Goal: Information Seeking & Learning: Learn about a topic

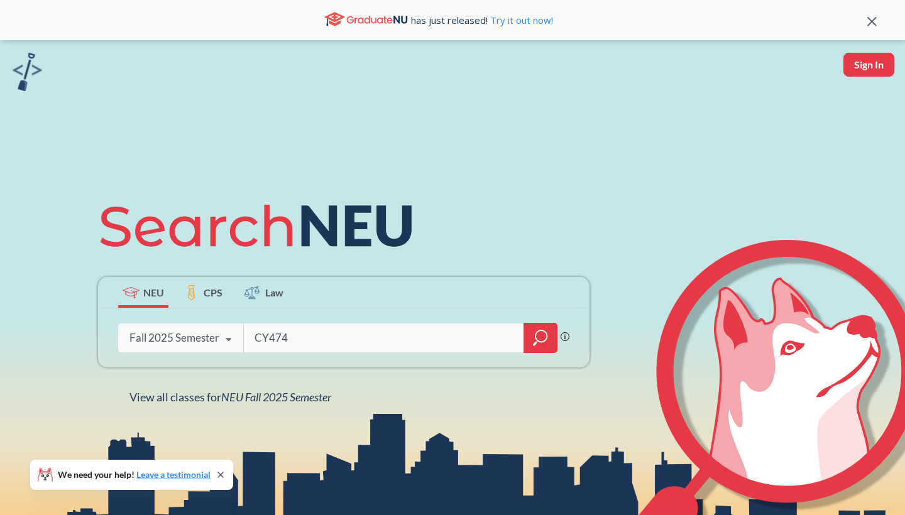
type input "CY4740"
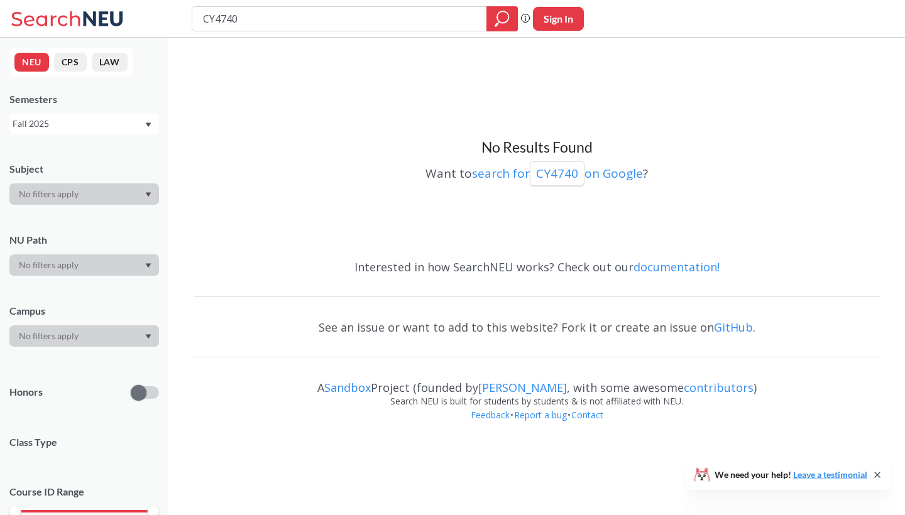
click at [93, 129] on div "Fall 2025" at bounding box center [78, 124] width 131 height 14
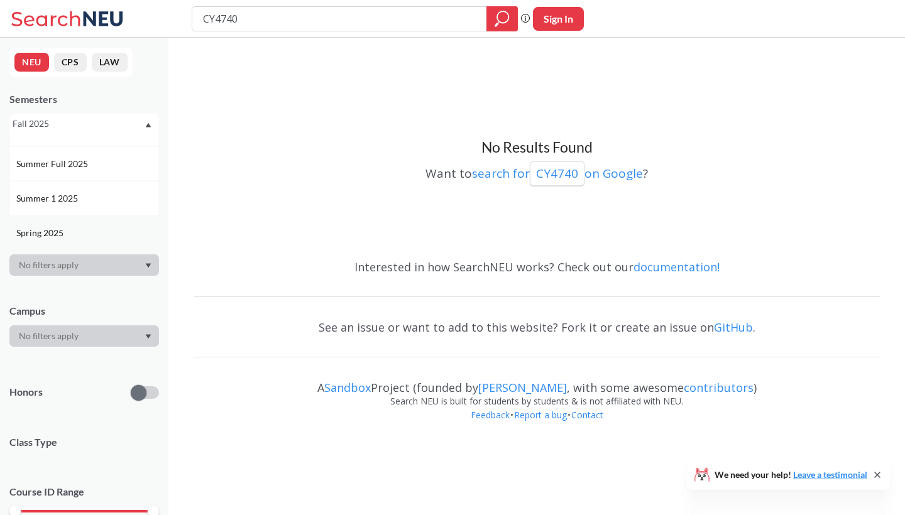
click at [82, 231] on div "Spring 2025" at bounding box center [87, 233] width 142 height 14
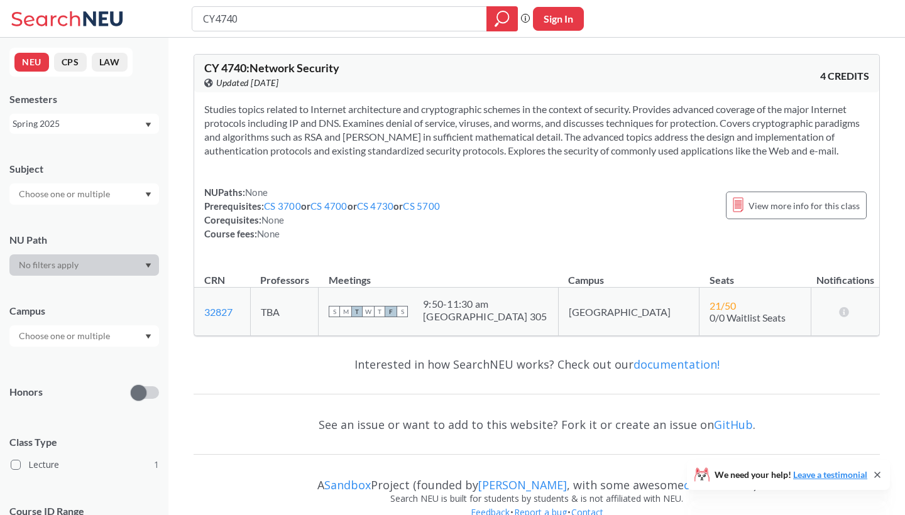
click at [92, 127] on div "Spring 2025" at bounding box center [78, 124] width 131 height 14
click at [87, 152] on div "Fall 2025" at bounding box center [87, 152] width 142 height 14
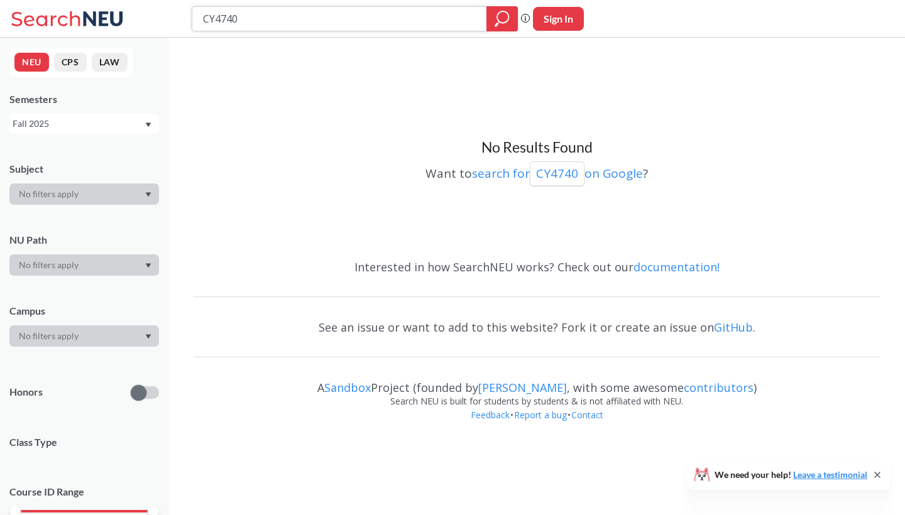
drag, startPoint x: 287, startPoint y: 20, endPoint x: 194, endPoint y: 1, distance: 94.4
click at [194, 1] on div "CY4740 Phrase search guarantees the exact search appears in the results. Ex. If…" at bounding box center [452, 19] width 905 height 38
type input "CS3800"
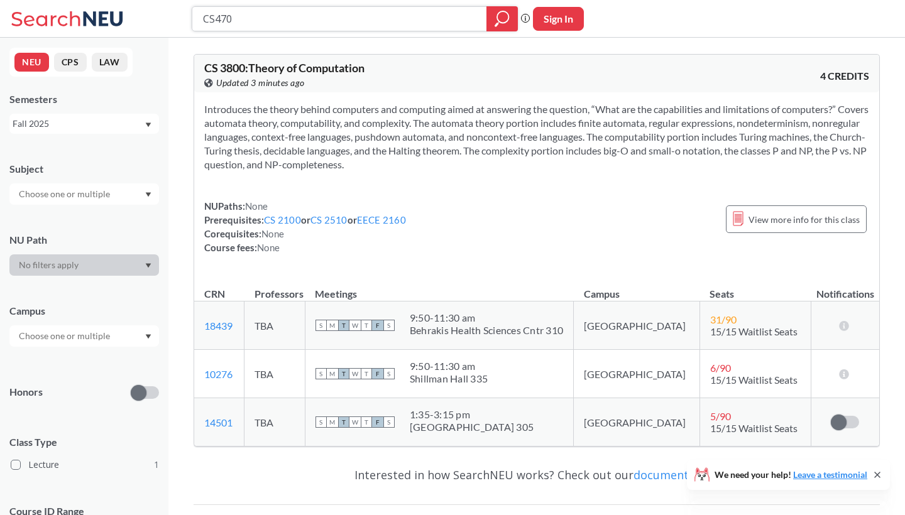
type input "CS4700"
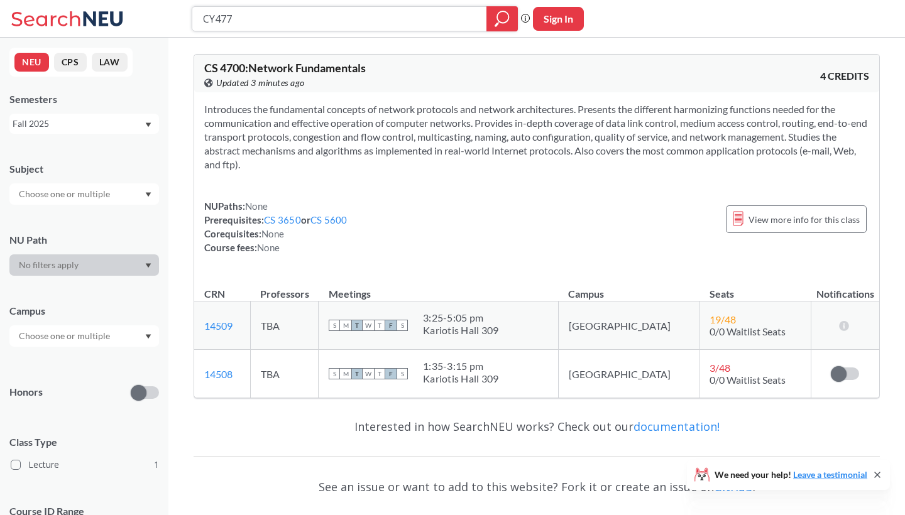
type input "CY4770"
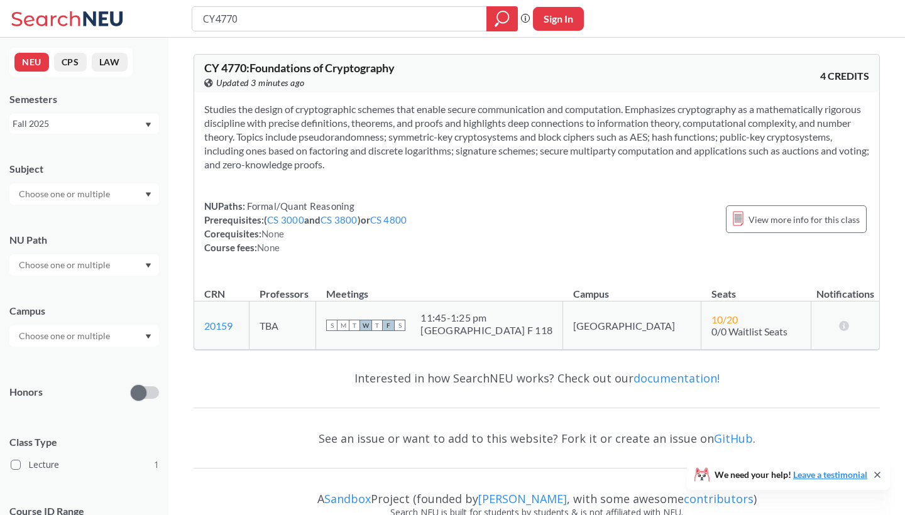
click at [116, 126] on div "Fall 2025" at bounding box center [78, 124] width 131 height 14
click at [85, 194] on div "Spring 2025" at bounding box center [87, 189] width 142 height 14
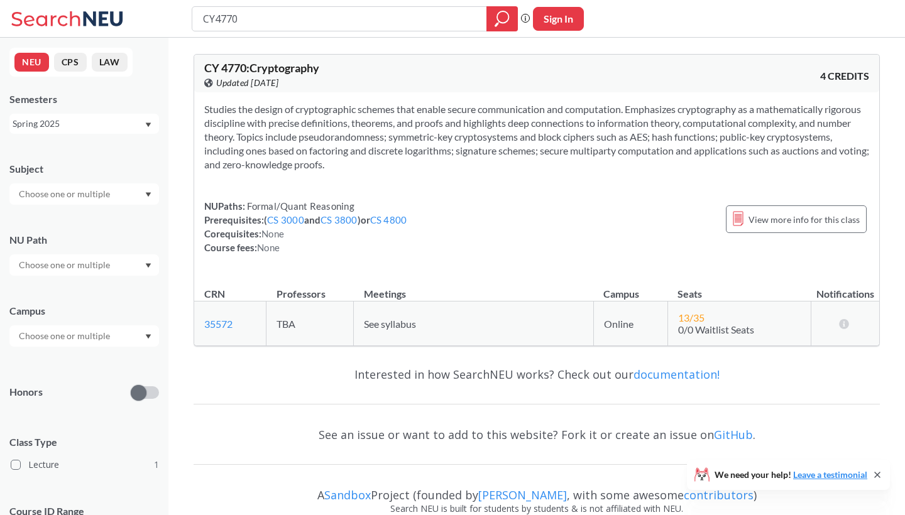
click at [93, 123] on div "Spring 2025" at bounding box center [78, 124] width 131 height 14
click at [85, 151] on div "Fall 2025" at bounding box center [87, 152] width 142 height 14
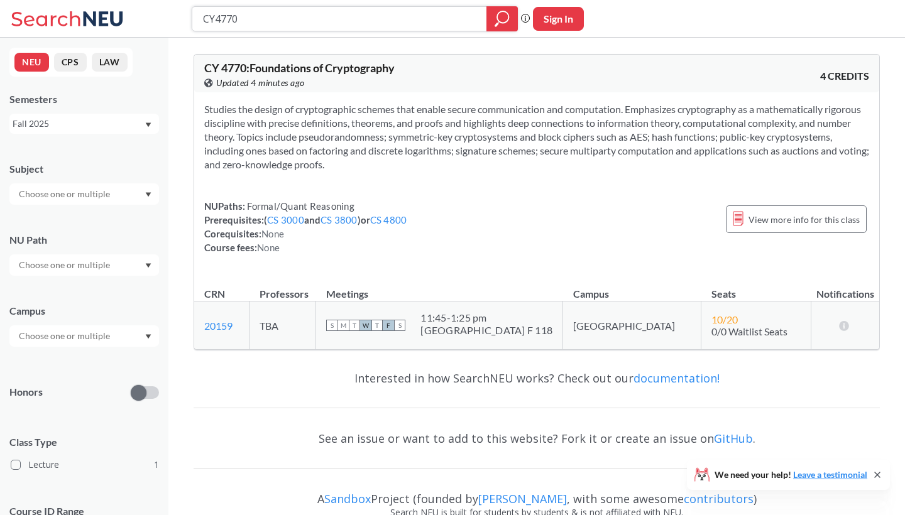
click at [358, 23] on input "CY4770" at bounding box center [340, 18] width 276 height 21
type input "CY4930"
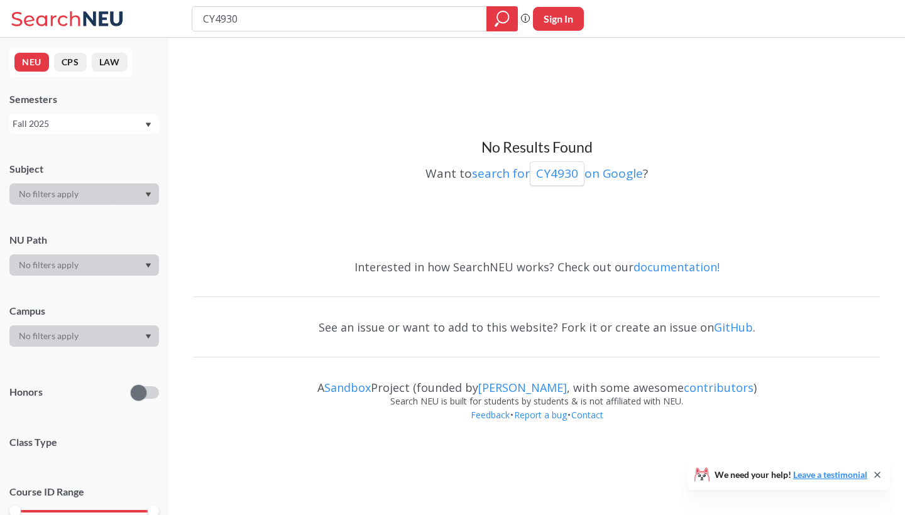
click at [104, 128] on div "Fall 2025" at bounding box center [78, 124] width 131 height 14
click at [80, 208] on div "Spring 2025" at bounding box center [84, 200] width 150 height 35
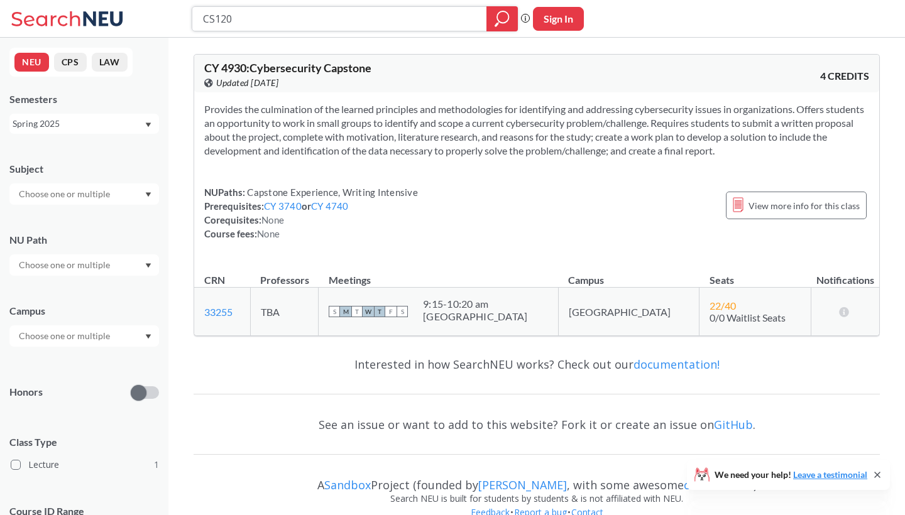
type input "CS1200"
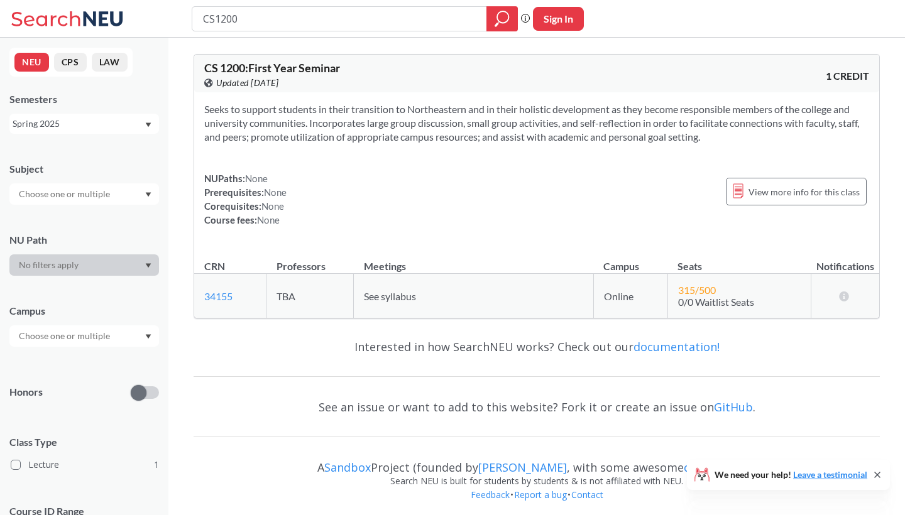
click at [422, 150] on div "Seeks to support students in their transition to Northeastern and in their holi…" at bounding box center [536, 169] width 685 height 155
click at [87, 123] on div "Spring 2025" at bounding box center [78, 124] width 131 height 14
click at [71, 158] on div "Fall 2025" at bounding box center [84, 151] width 150 height 35
click at [74, 123] on div "Fall 2025" at bounding box center [78, 124] width 131 height 14
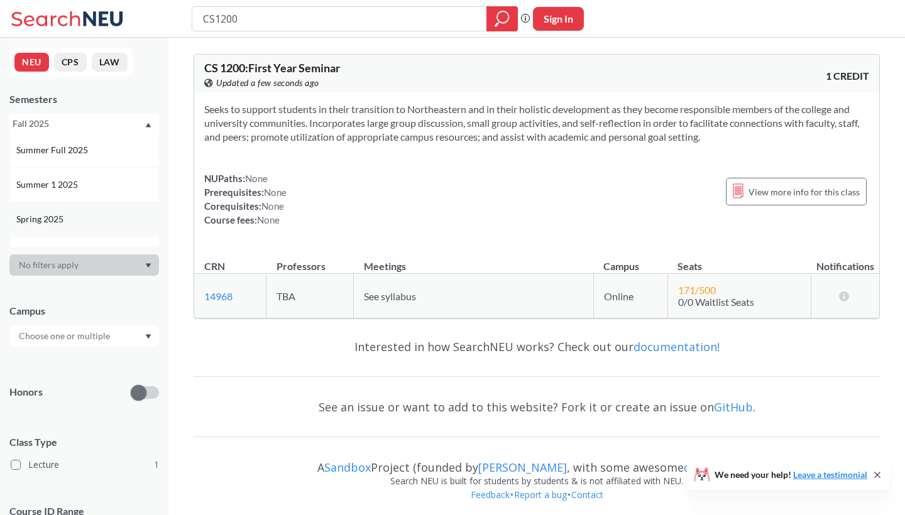
click at [67, 227] on div "Spring 2025" at bounding box center [84, 219] width 150 height 35
